Goal: Task Accomplishment & Management: Manage account settings

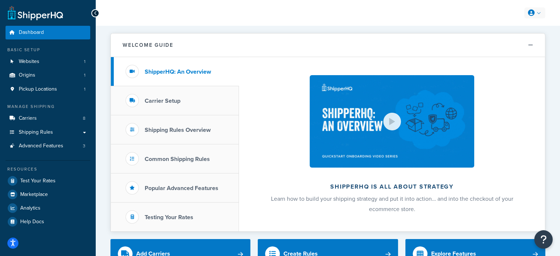
click at [537, 13] on link at bounding box center [534, 12] width 21 height 11
click at [13, 241] on icon "Open accessiBe: accessibility options, statement and help" at bounding box center [13, 244] width 6 height 6
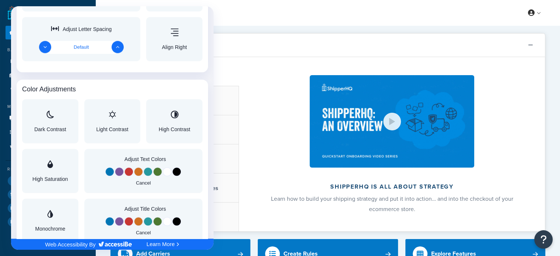
scroll to position [446, 0]
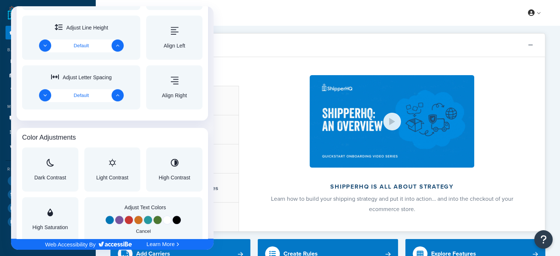
click at [530, 11] on div at bounding box center [280, 128] width 560 height 256
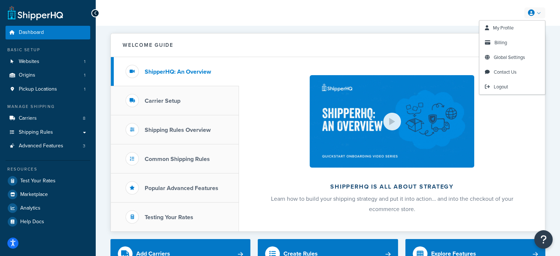
scroll to position [0, 0]
click at [506, 42] on span "Billing" at bounding box center [500, 42] width 13 height 7
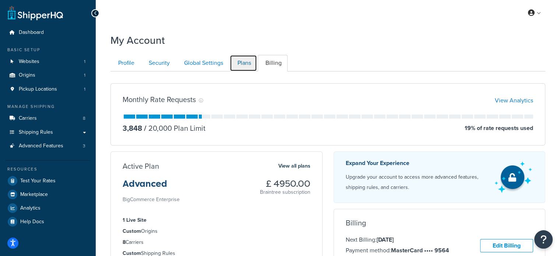
click at [240, 60] on link "Plans" at bounding box center [243, 63] width 27 height 17
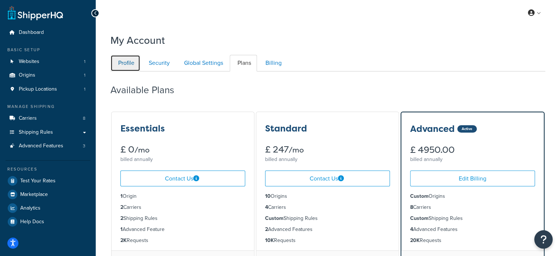
click at [127, 65] on link "Profile" at bounding box center [125, 63] width 30 height 17
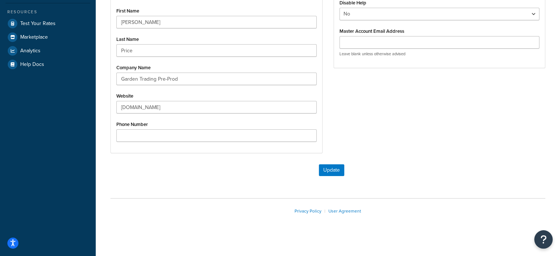
scroll to position [71, 0]
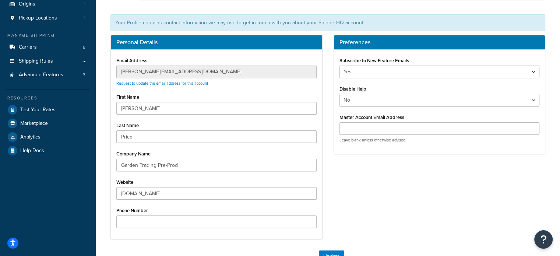
click at [102, 71] on div "My Account Contact Us Send Us A Message Contact Information Name * Email * Comp…" at bounding box center [328, 143] width 464 height 370
click at [130, 83] on link "Request to update the email address for this account" at bounding box center [162, 83] width 92 height 6
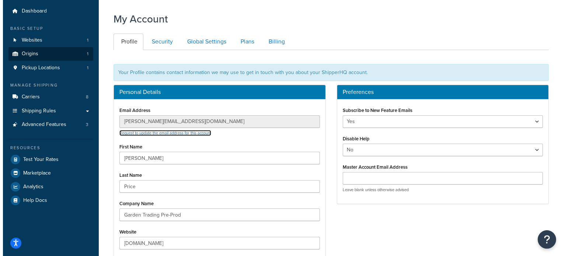
scroll to position [0, 0]
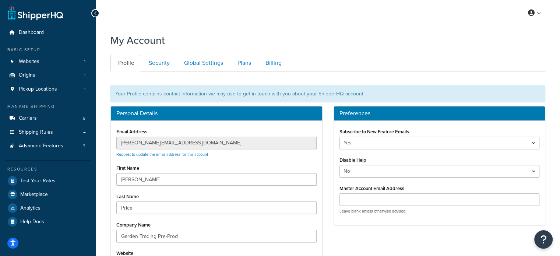
click at [105, 80] on div at bounding box center [328, 76] width 446 height 10
click at [159, 64] on link "Security" at bounding box center [158, 63] width 35 height 17
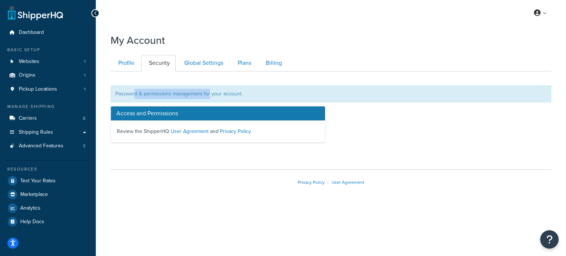
drag, startPoint x: 144, startPoint y: 92, endPoint x: 209, endPoint y: 92, distance: 65.2
click at [209, 92] on div "Password & permissions management for your account." at bounding box center [330, 93] width 440 height 17
click at [219, 92] on div "Password & permissions management for your account." at bounding box center [330, 93] width 440 height 17
click at [143, 110] on h3 "Access and Permissions" at bounding box center [218, 113] width 214 height 14
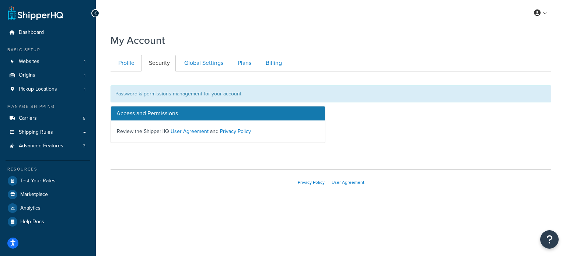
click at [126, 112] on h3 "Access and Permissions" at bounding box center [218, 113] width 214 height 14
click at [189, 129] on link "User Agreement" at bounding box center [189, 131] width 38 height 8
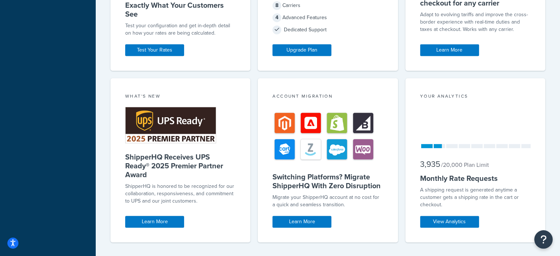
scroll to position [376, 0]
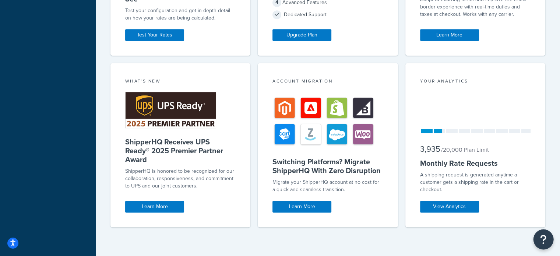
click at [545, 238] on icon "Open Resource Center" at bounding box center [543, 239] width 7 height 10
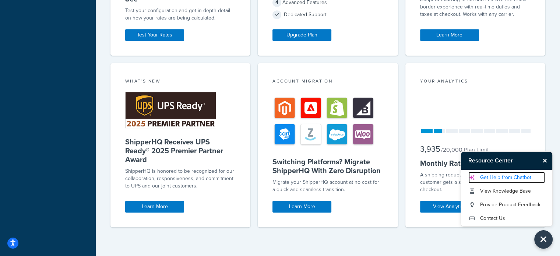
click at [507, 178] on link "Get Help from Chatbot" at bounding box center [506, 178] width 77 height 12
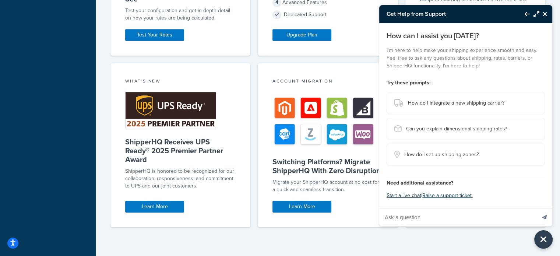
click at [406, 197] on button "Start a live chat" at bounding box center [404, 195] width 35 height 10
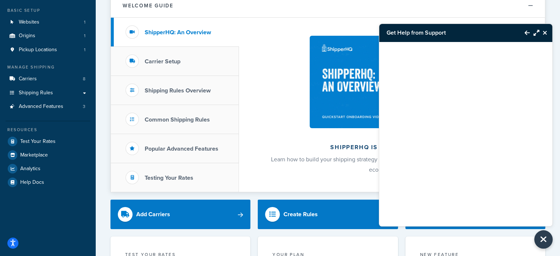
scroll to position [0, 0]
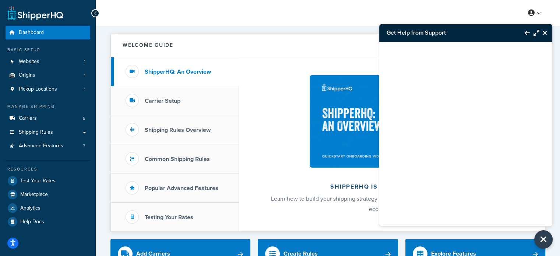
click at [530, 32] on button "Maximize Resource Center" at bounding box center [535, 32] width 10 height 17
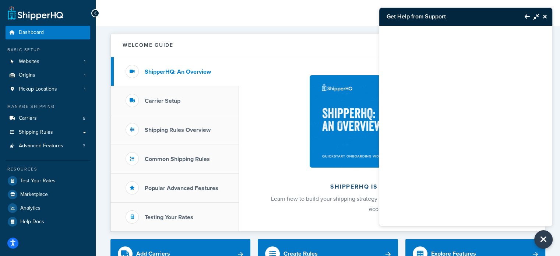
click at [537, 16] on icon "Minimize Resource Center" at bounding box center [537, 17] width 6 height 6
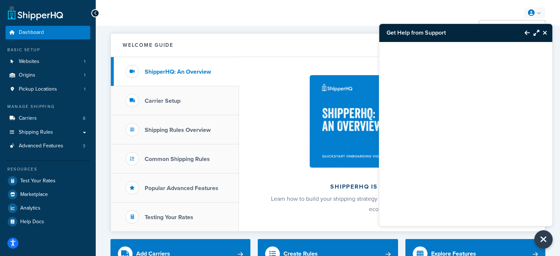
click at [532, 13] on icon at bounding box center [531, 13] width 7 height 7
click at [534, 11] on icon at bounding box center [531, 13] width 7 height 7
